Goal: Complete application form

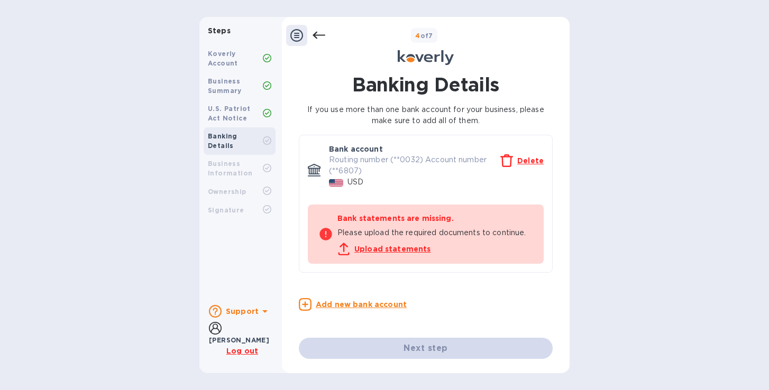
click at [380, 249] on u "Upload statements" at bounding box center [392, 249] width 77 height 8
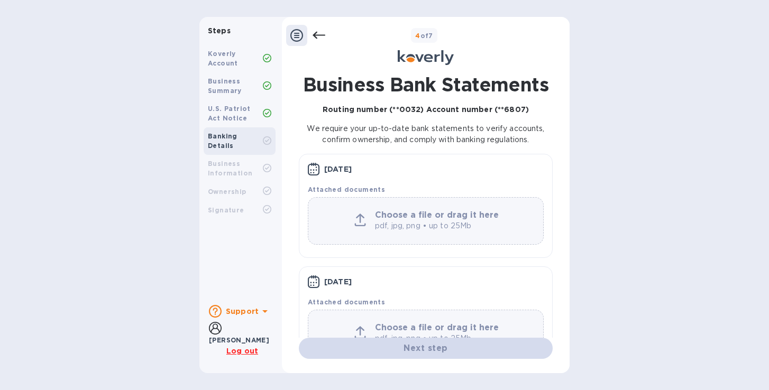
click at [317, 34] on icon at bounding box center [318, 35] width 13 height 13
